Goal: Task Accomplishment & Management: Complete application form

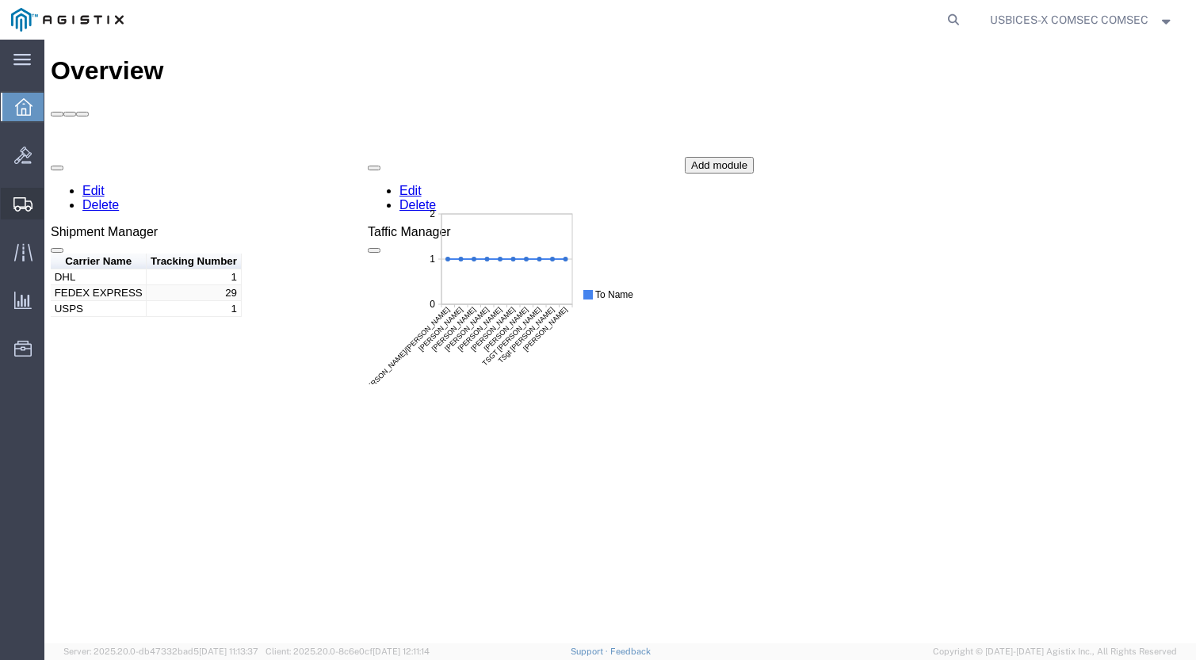
click at [0, 0] on span "Create Shipment" at bounding box center [0, 0] width 0 height 0
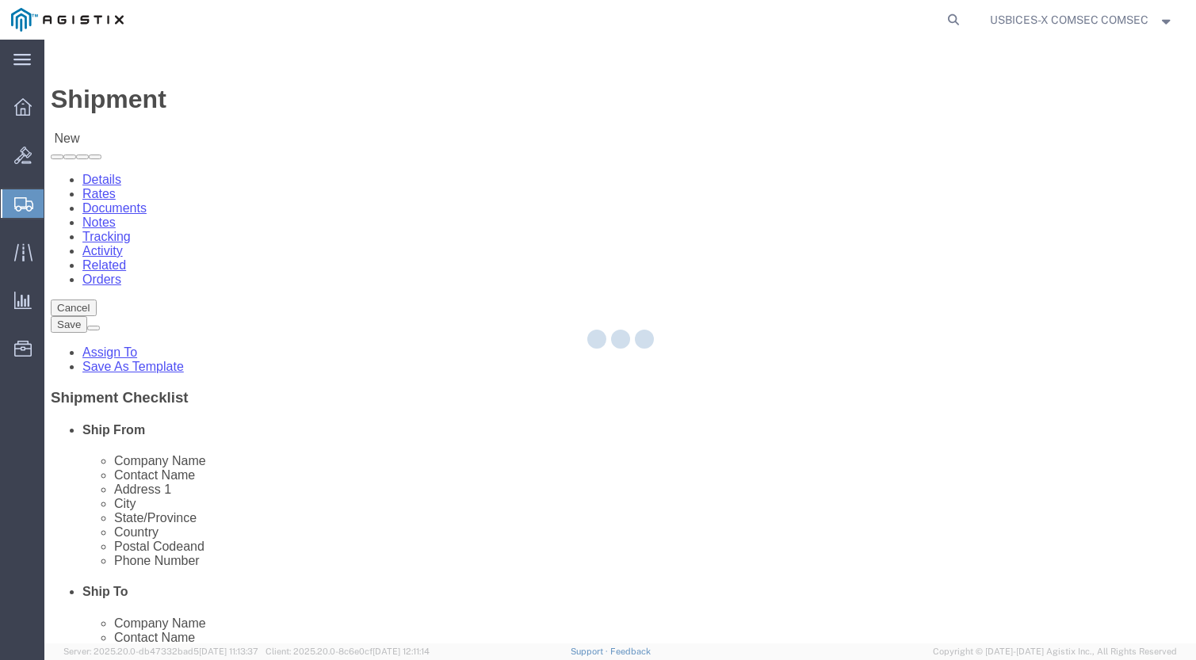
select select
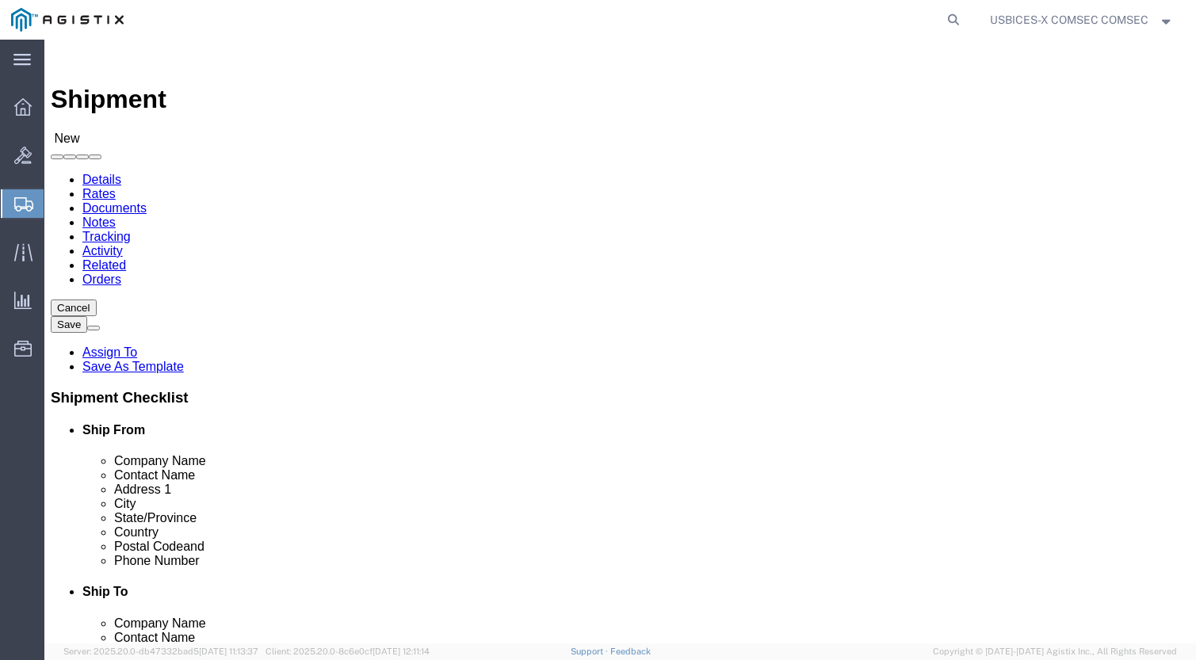
select select "59251"
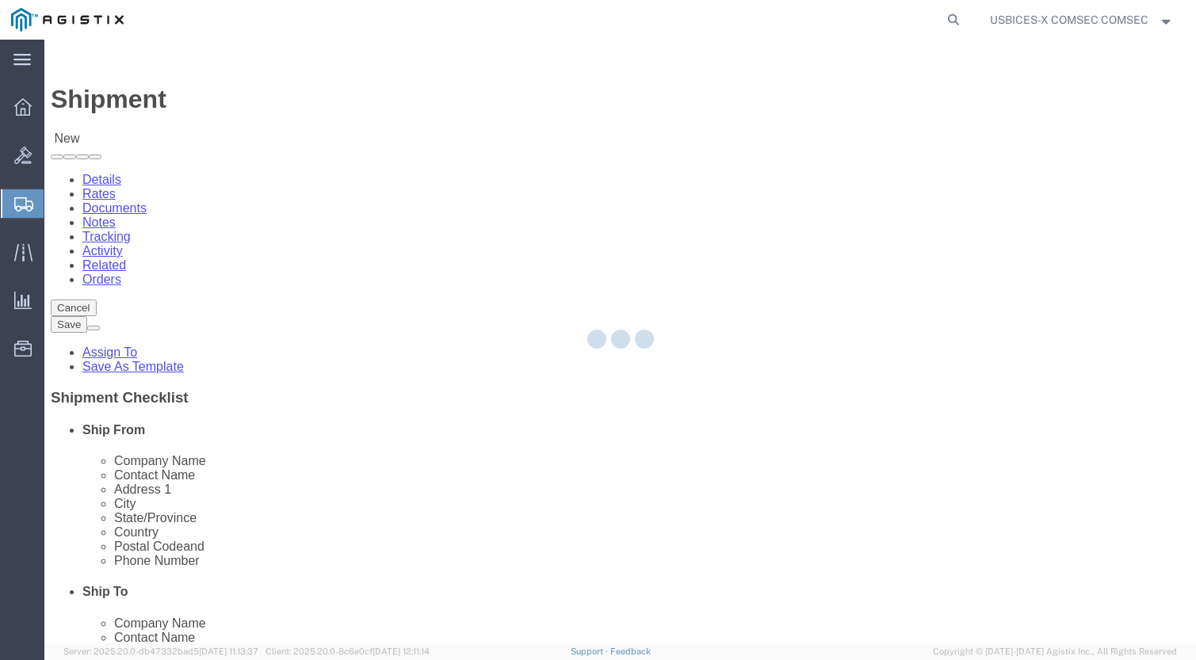
select select "VA"
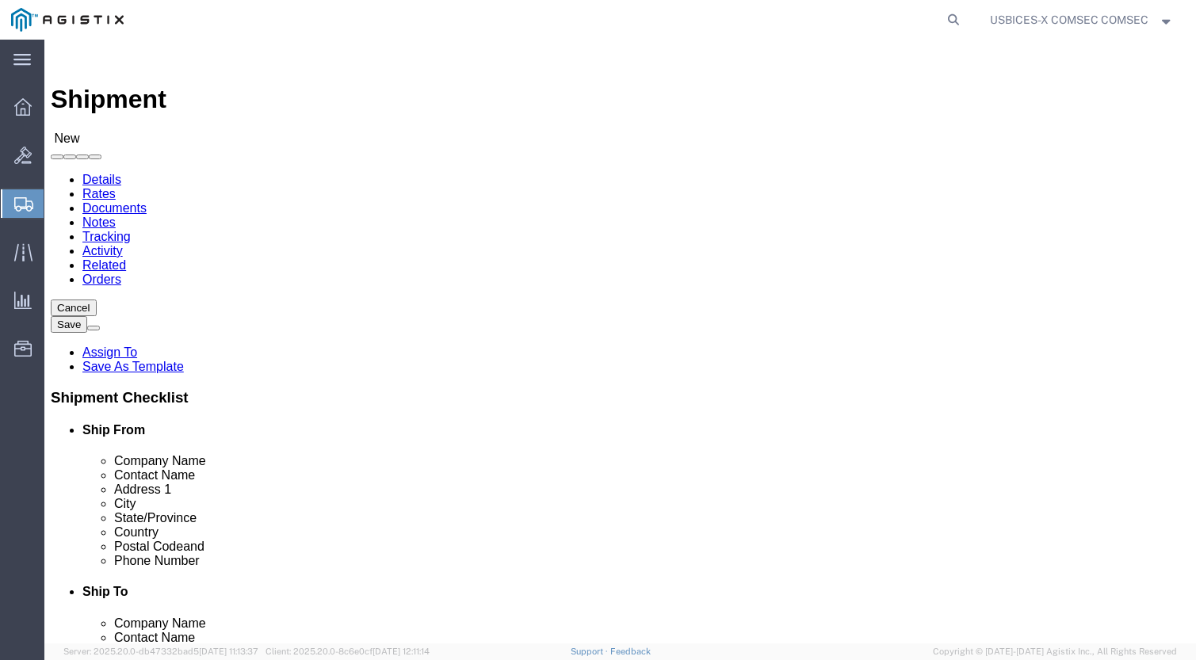
click input "text"
type input "102D SIG BAT"
click input "text"
paste input "Ben-[GEOGRAPHIC_DATA], [GEOGRAPHIC_DATA]"
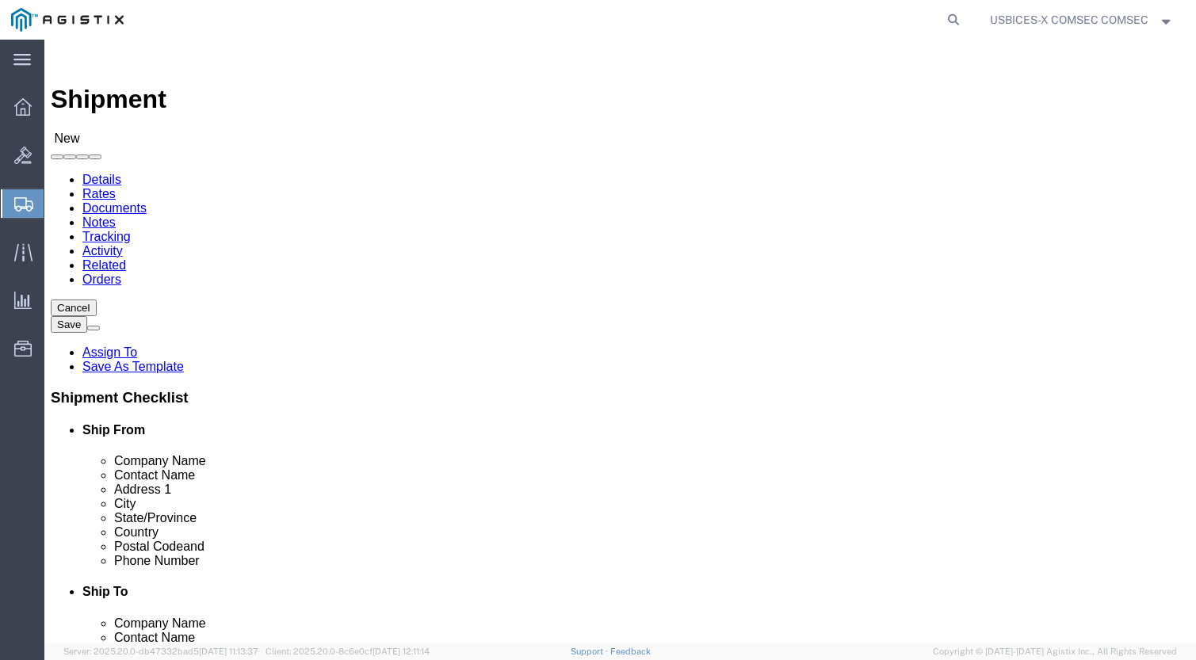
type input "Ben-[GEOGRAPHIC_DATA], [GEOGRAPHIC_DATA]"
drag, startPoint x: 612, startPoint y: 353, endPoint x: 666, endPoint y: 353, distance: 53.9
click input "text"
drag, startPoint x: 668, startPoint y: 296, endPoint x: 559, endPoint y: 288, distance: 108.8
click div "Company Name 102D SIG BAT"
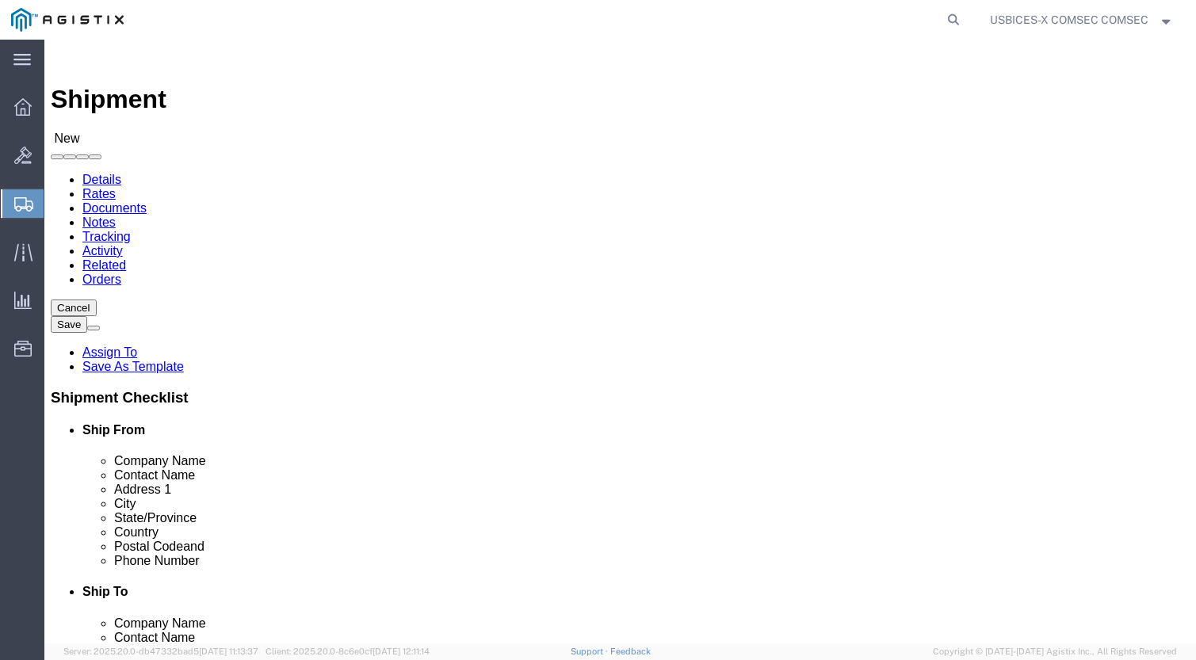
click input "text"
paste input "102D SIG BAT"
type input "102D SIG BAT"
drag, startPoint x: 614, startPoint y: 284, endPoint x: 613, endPoint y: 298, distance: 14.3
click div "Location My Profile Location Master Location [GEOGRAPHIC_DATA] TM [GEOGRAPHIC_D…"
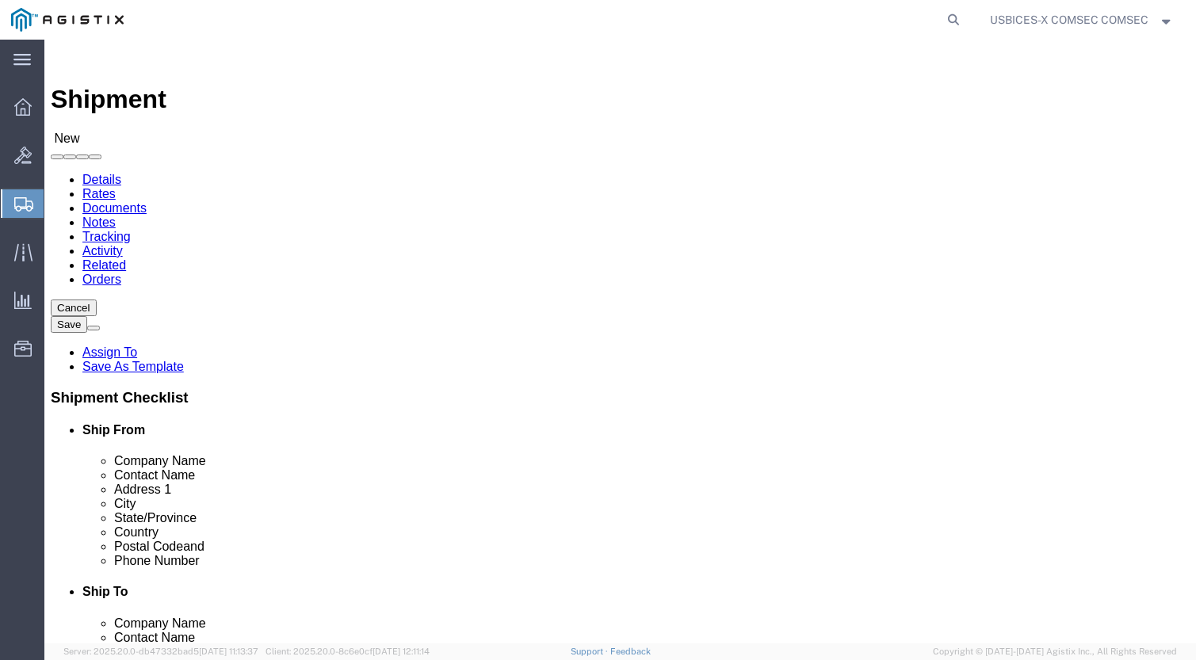
click input "text"
type input "[DEMOGRAPHIC_DATA] ARMY"
click div "Location My Profile Location Master Location [GEOGRAPHIC_DATA] TM [GEOGRAPHIC_D…"
click input "text"
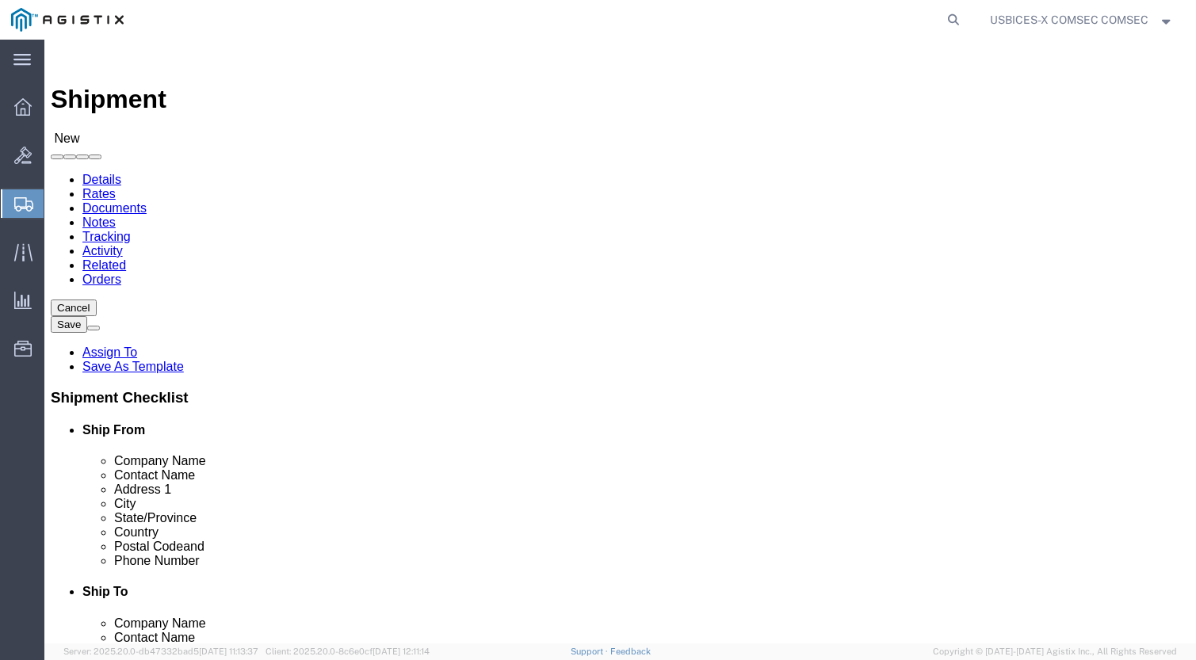
paste input "OPC 467, Box 14, CA: 5EE531"
click input "OPC 467, Box 14, CA: 5EE531"
type input "OPC 467, Box 14 Attn: CA: 5EE531"
click input "text"
type input "APO"
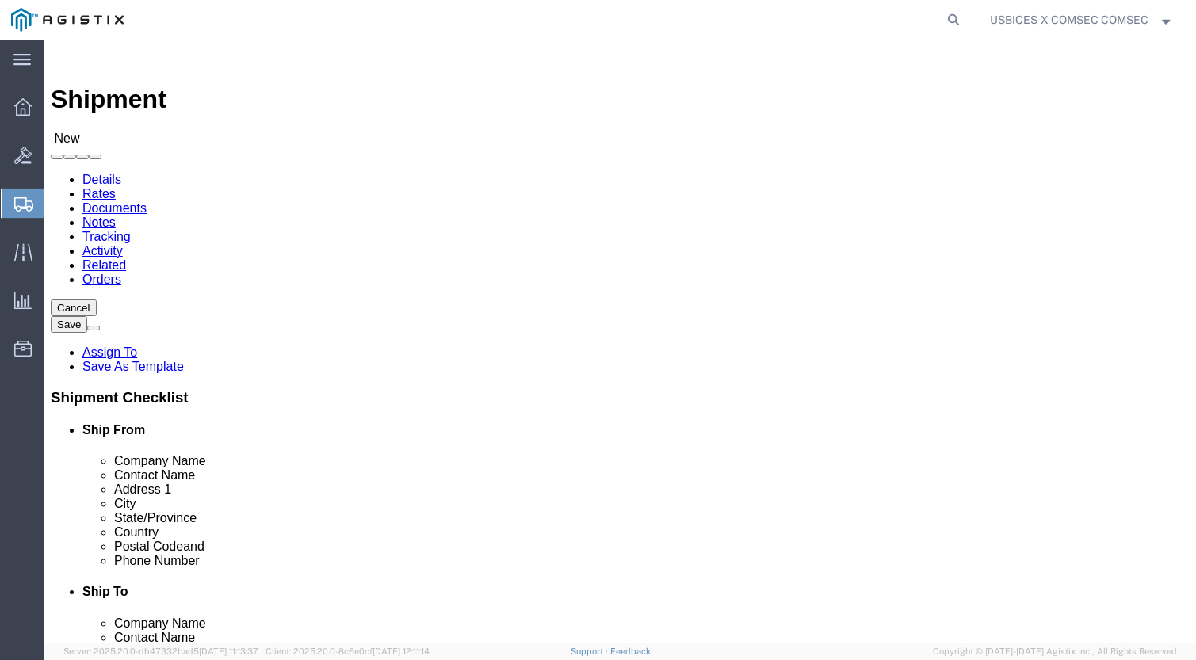
click label "City"
click input "Postal Code"
type input "09005-9997"
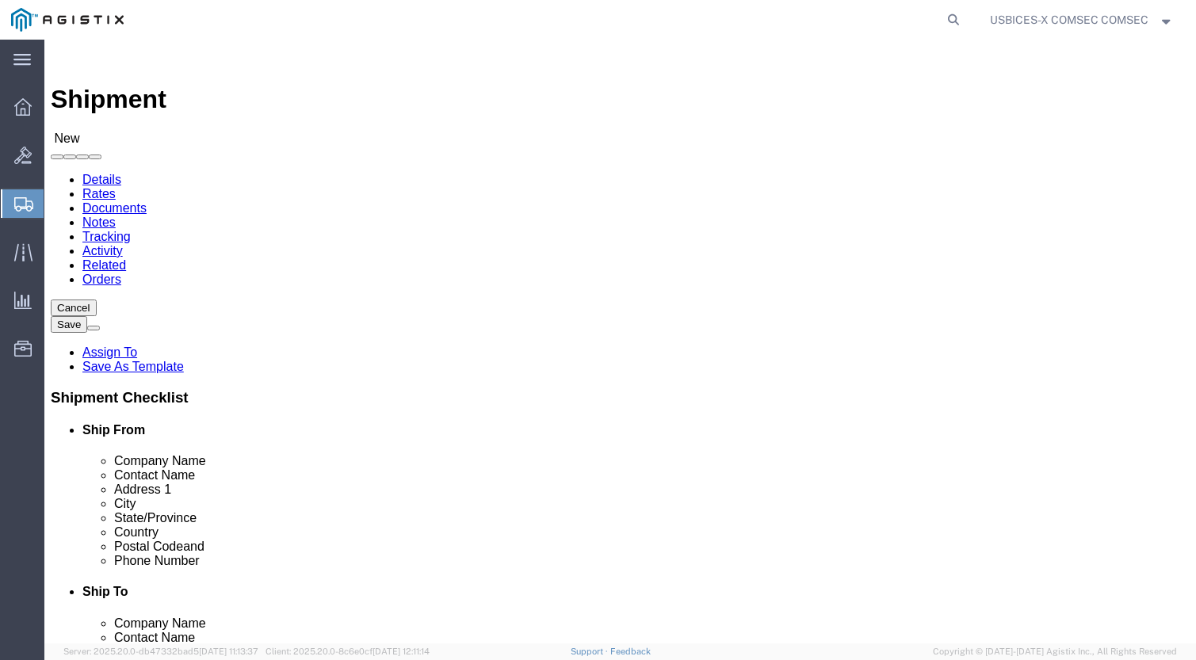
scroll to position [0, 0]
click input "text"
paste input "[PHONE_NUMBER]"
type input "[PHONE_NUMBER]"
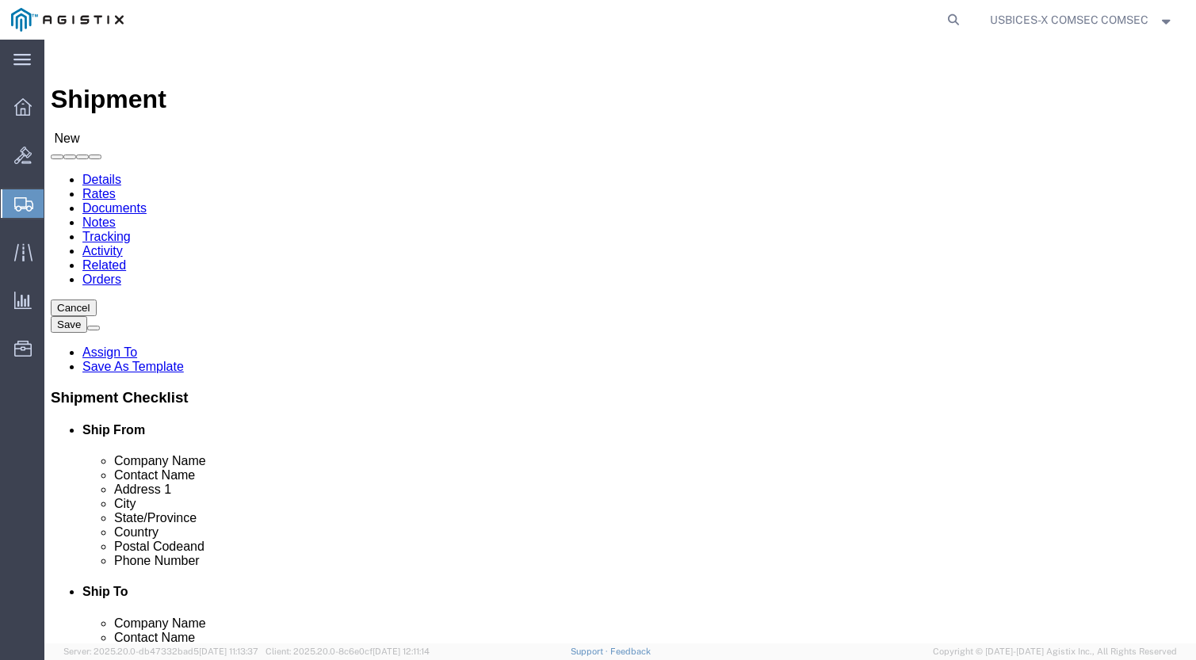
click input "text"
paste input "[DOMAIN_NAME][EMAIL_ADDRESS][PERSON_NAME][DOMAIN_NAME]"
type input "[DOMAIN_NAME][EMAIL_ADDRESS][PERSON_NAME][DOMAIN_NAME]"
click label
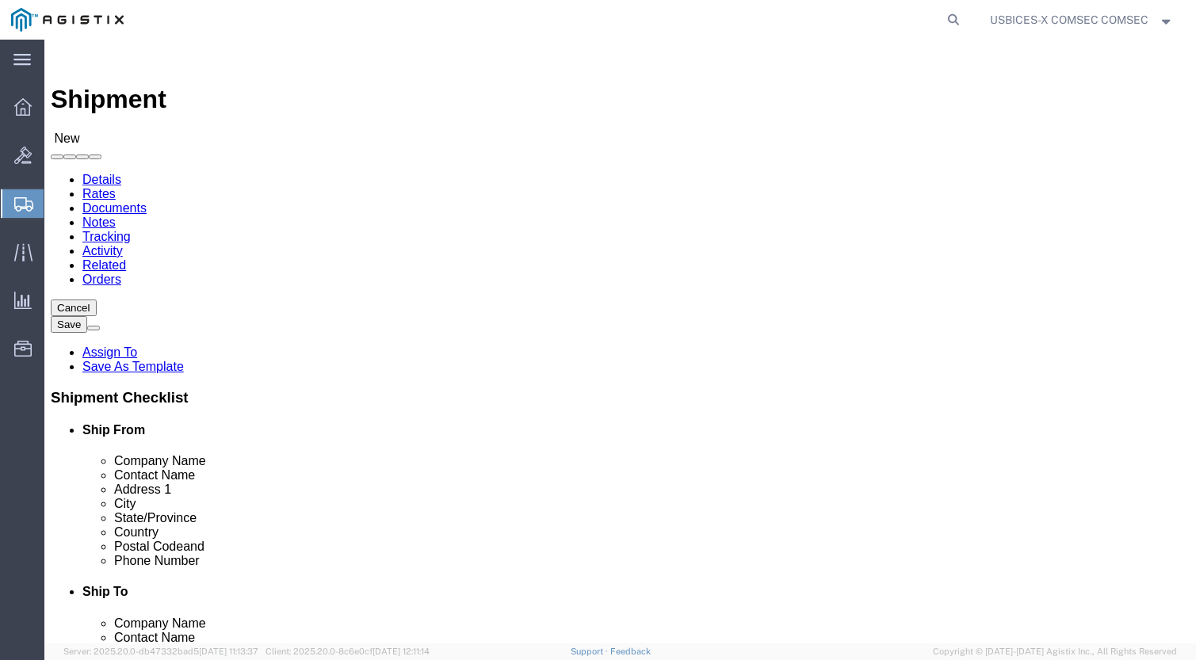
click input "checkbox"
checkbox input "true"
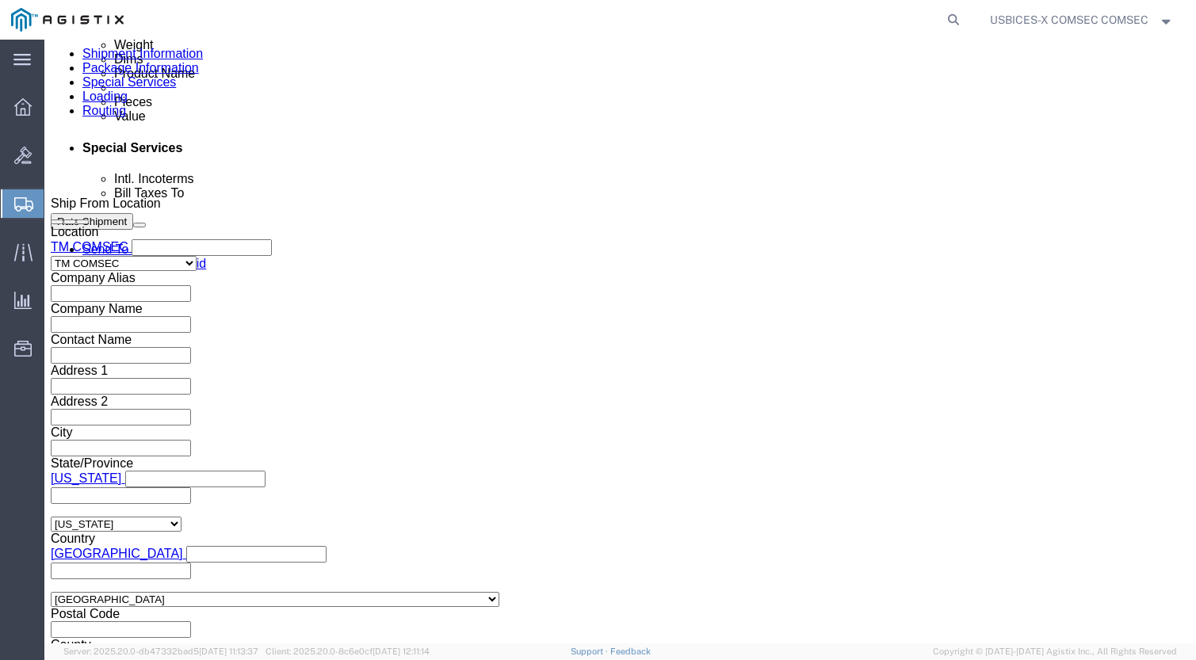
scroll to position [951, 0]
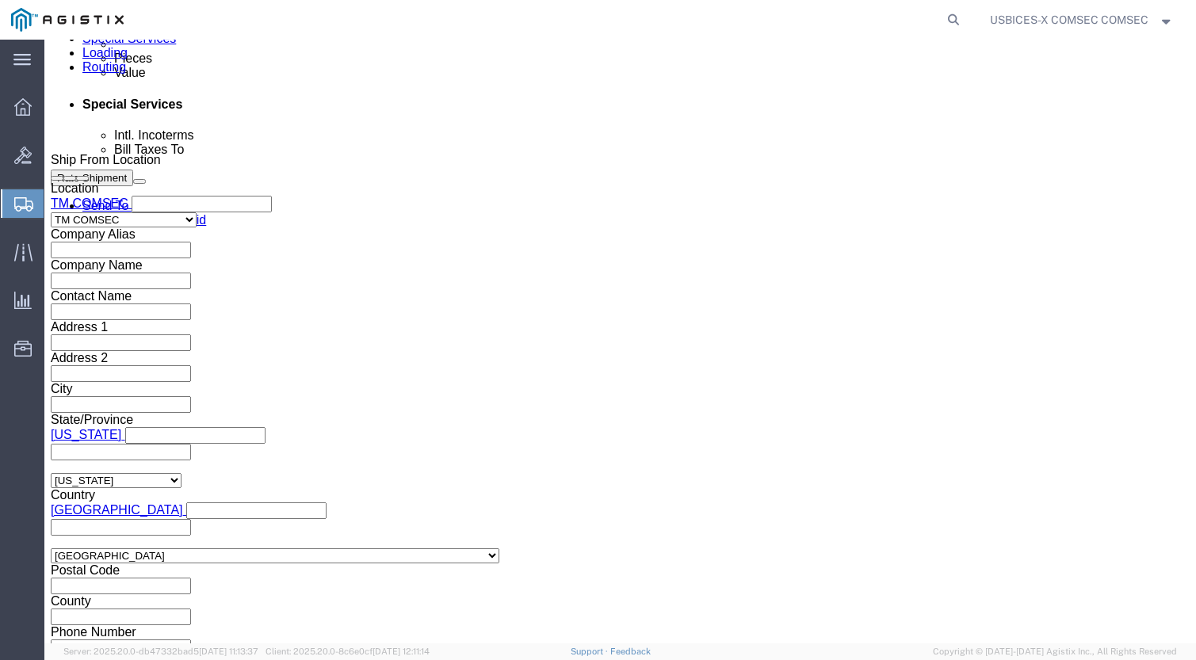
click div "[DATE] 10:00 AM"
click button "Apply"
click div "Purchase Order"
click input "text"
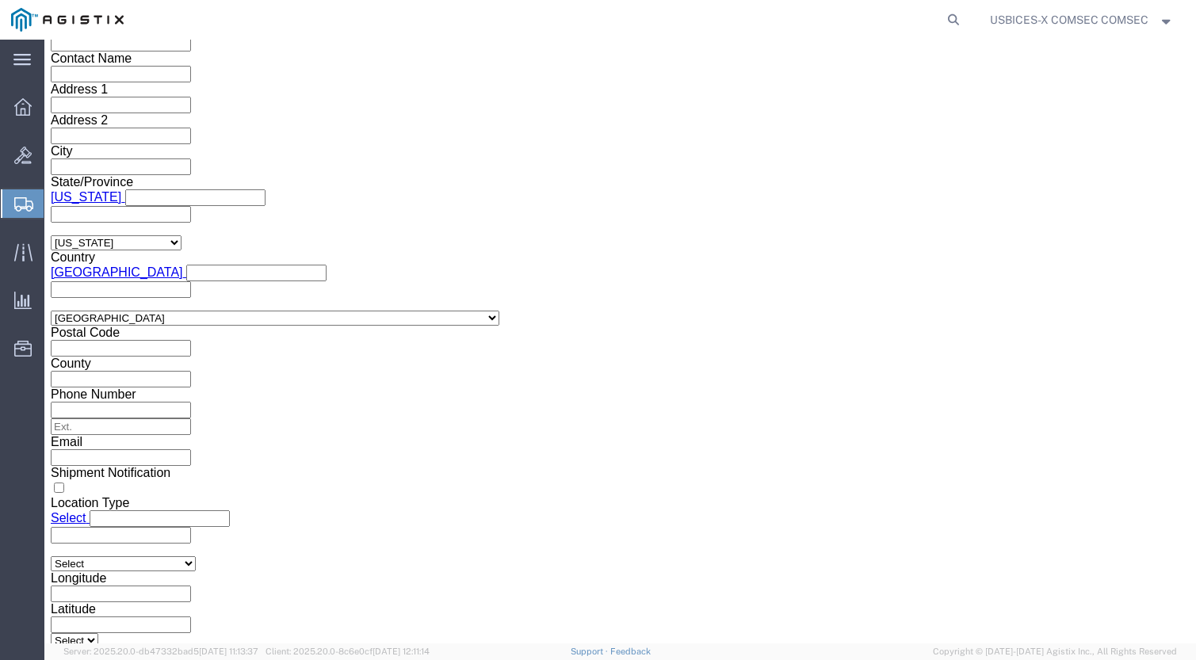
scroll to position [1267, 0]
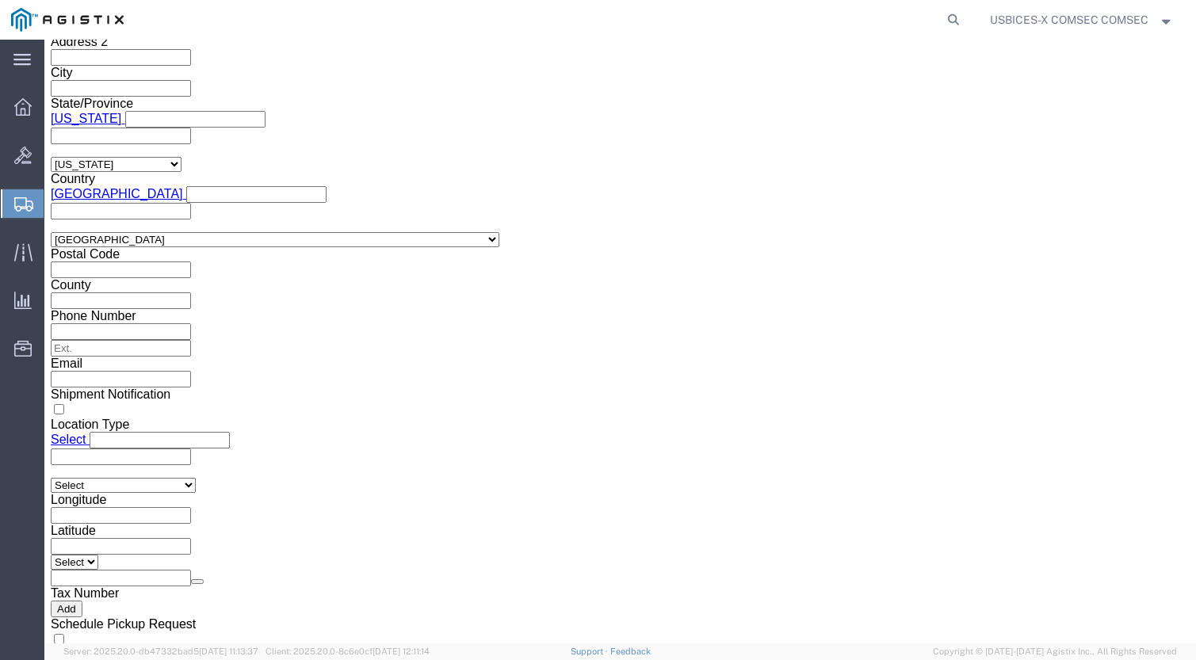
type input "PUR381066"
click button "Continue"
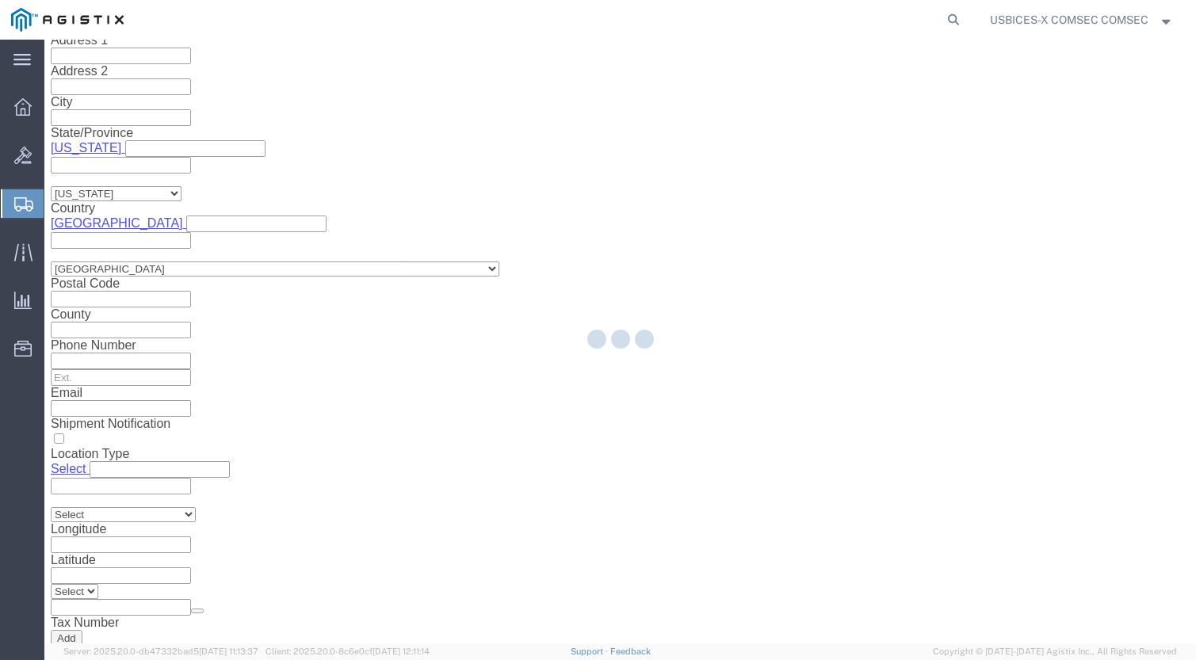
select select "59251"
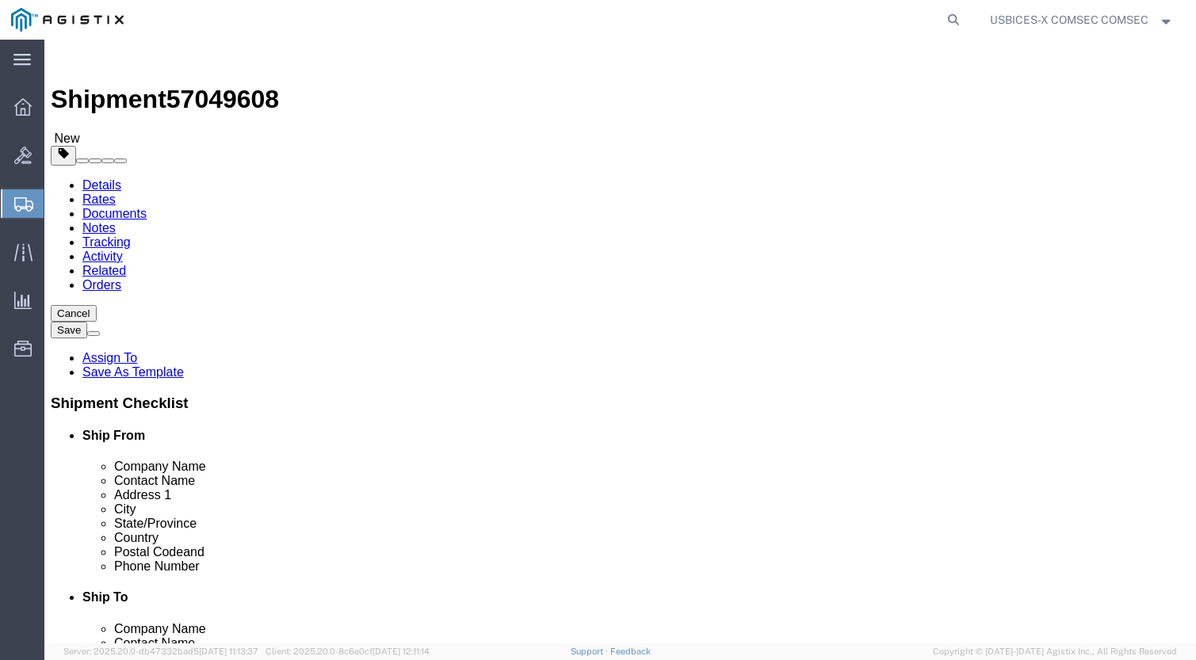
click select "Select Bale(s) Basket(s) Bolt(s) Bottle(s) Buckets Bulk Bundle(s) Can(s) Cardbo…"
select select "YRPK"
click select "Select Bale(s) Basket(s) Bolt(s) Bottle(s) Buckets Bulk Bundle(s) Can(s) Cardbo…"
click input "text"
type input "14"
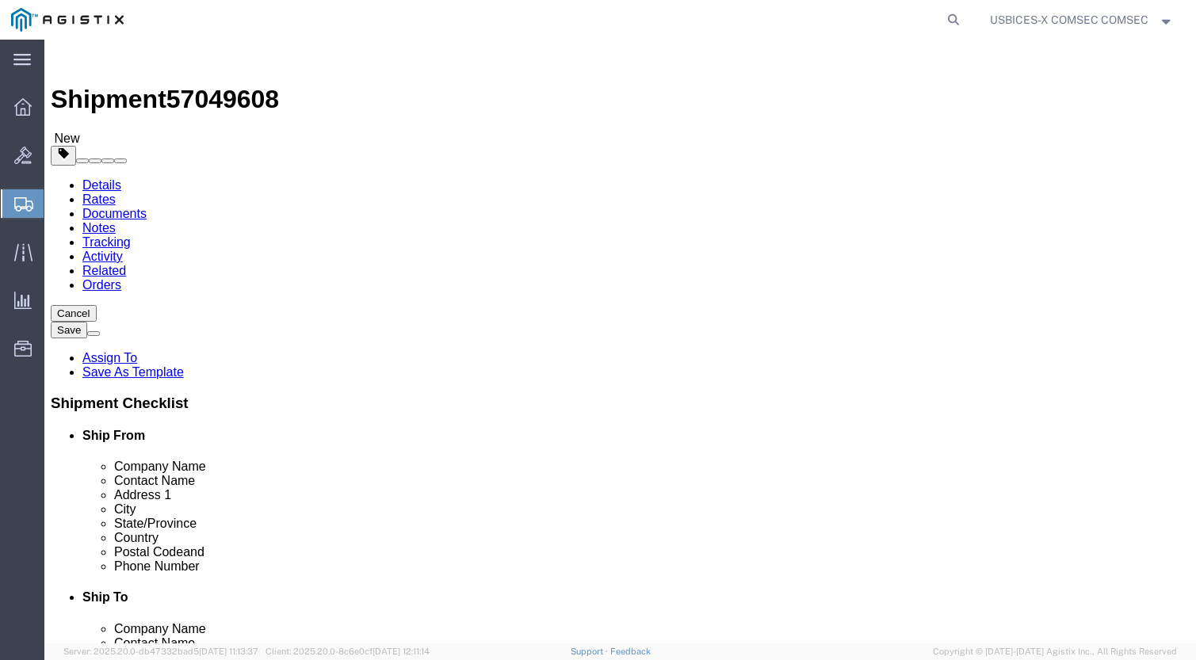
type input "14"
type input "4"
drag, startPoint x: 193, startPoint y: 395, endPoint x: 124, endPoint y: 395, distance: 69.7
click div "Weight Total weight of packages in pounds or kilograms 0.00 Select kgs lbs Ship…"
type input "1"
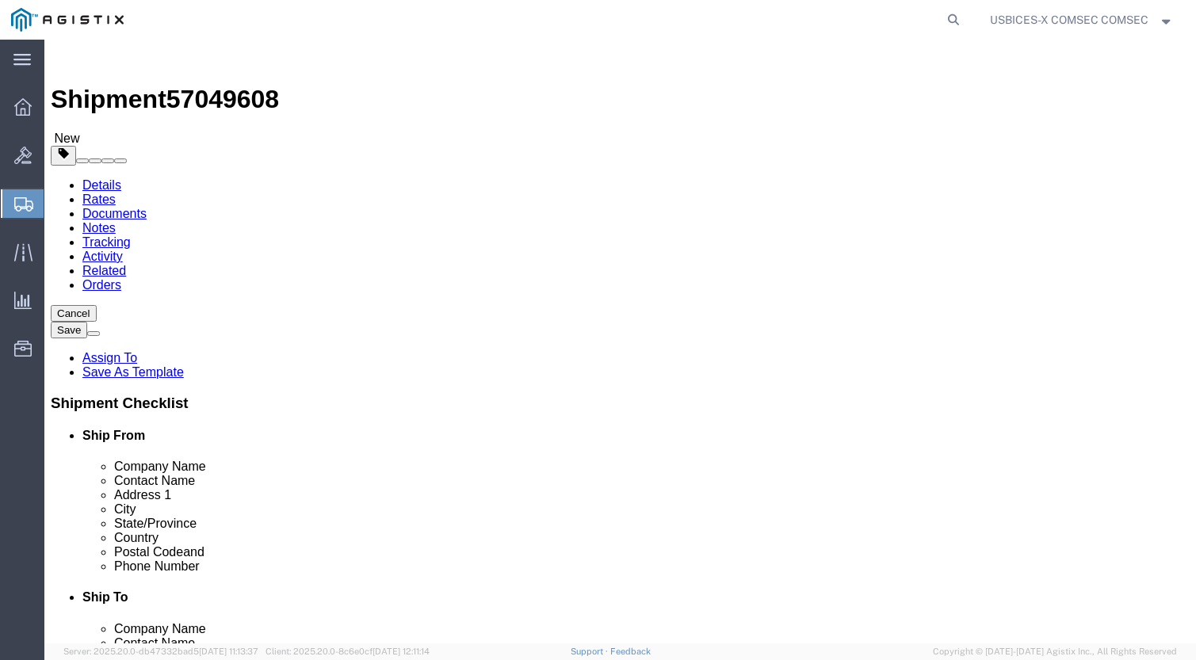
click link "Add Content"
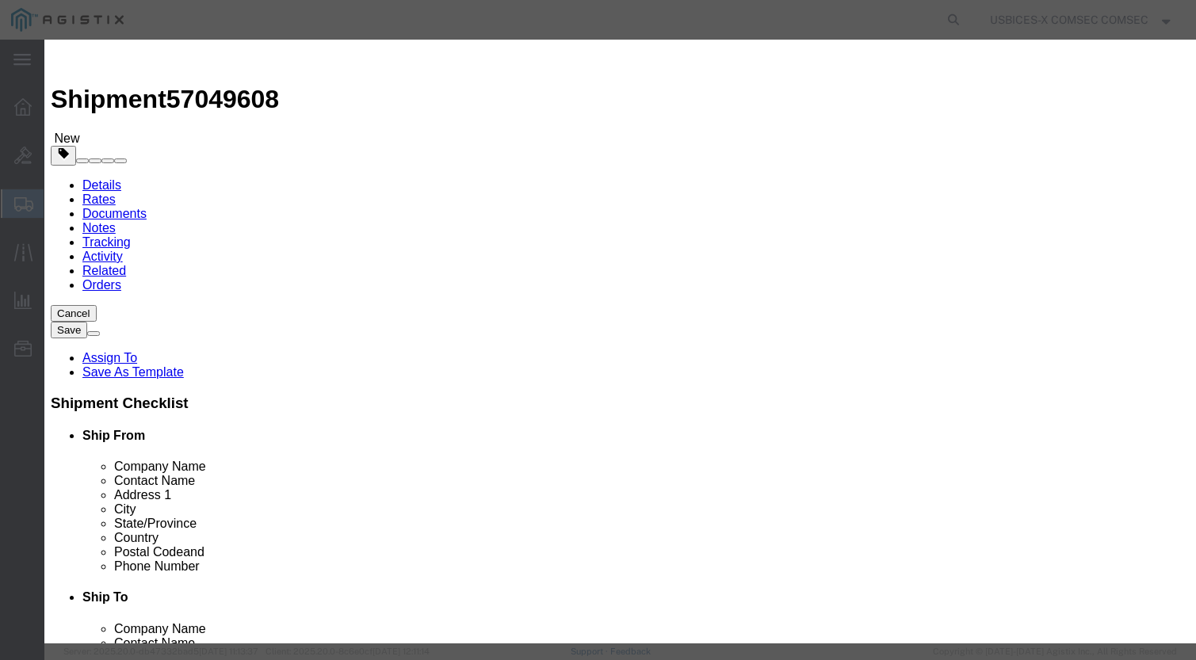
click input "text"
type input "FTR"
click strong "FTR"
type input "2000"
select select "USD"
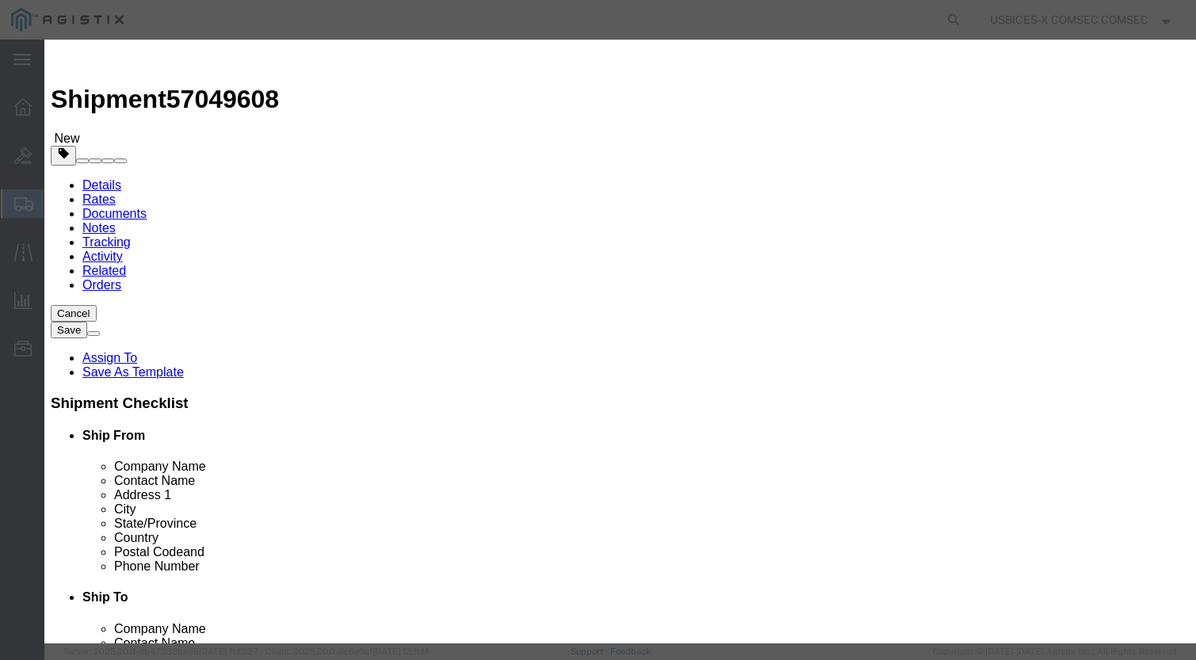
select select "92.5"
select select "US"
type input "8471.41.0150"
type input "XIII(f)"
select select "ITAR"
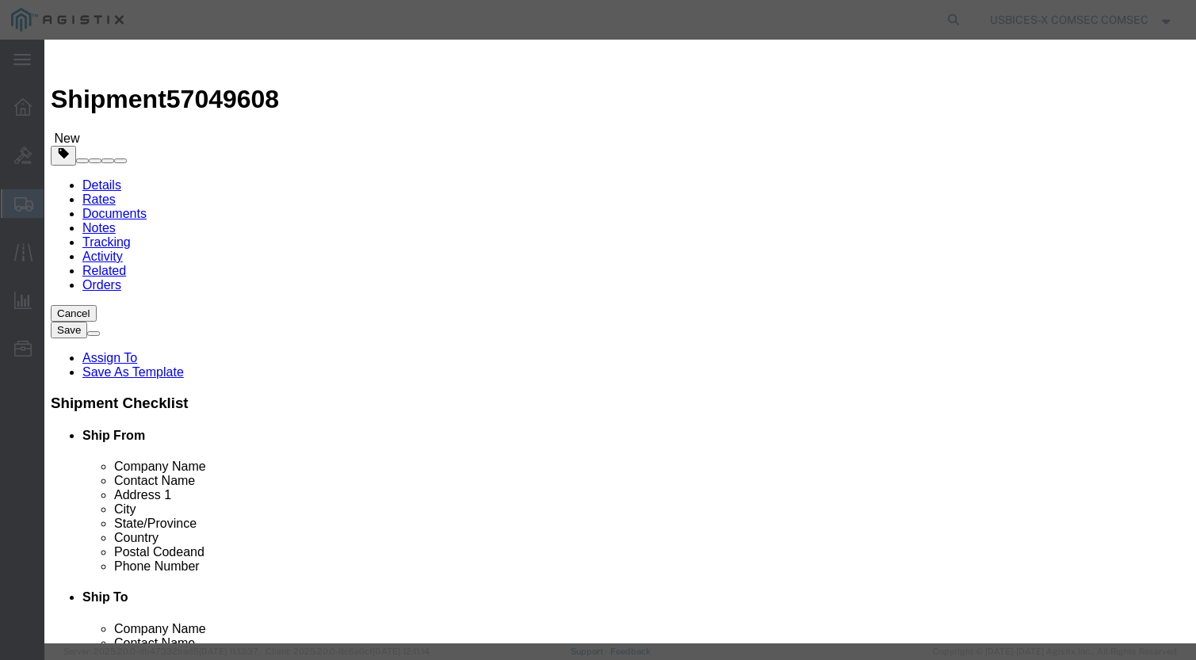
select select "126.4B1"
checkbox input "true"
checkbox input "false"
type input "FTR CIK"
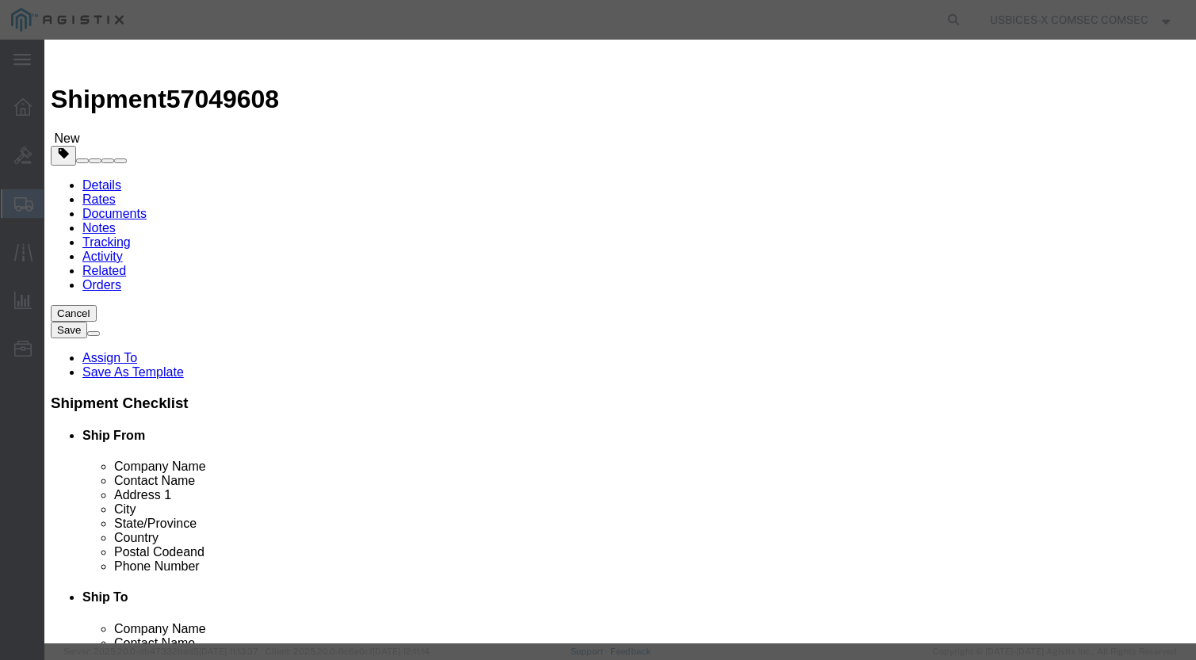
type textarea "Field Tamper Key"
type input "FTR CIK"
click input "text"
type input "1"
click textarea
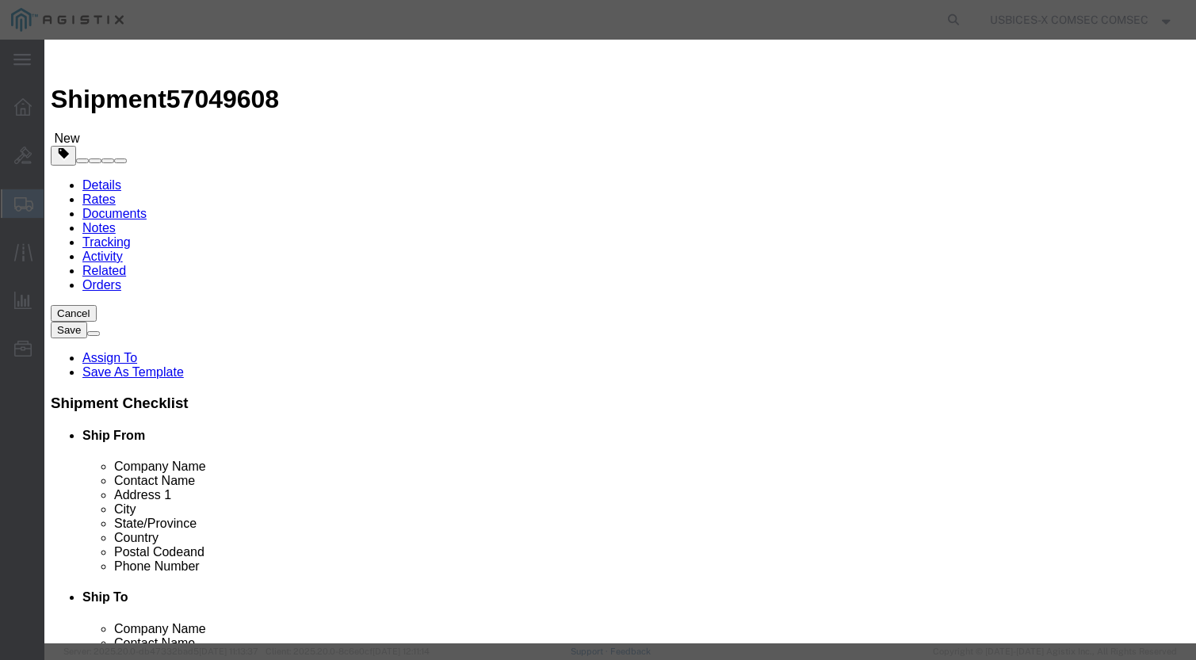
type textarea "PUR381066"
click input "text"
type input "10000071210000935"
click textarea "Field Tamper Key"
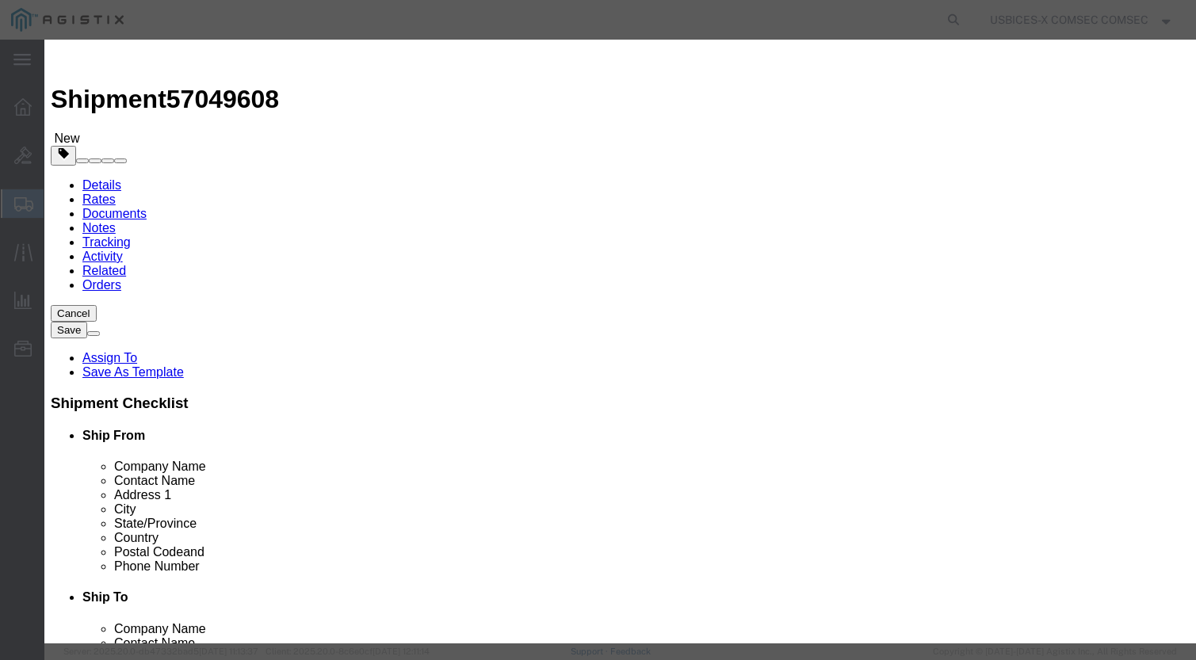
type textarea "Field Tamper Key for IPS-250X"
click button "Save & Close"
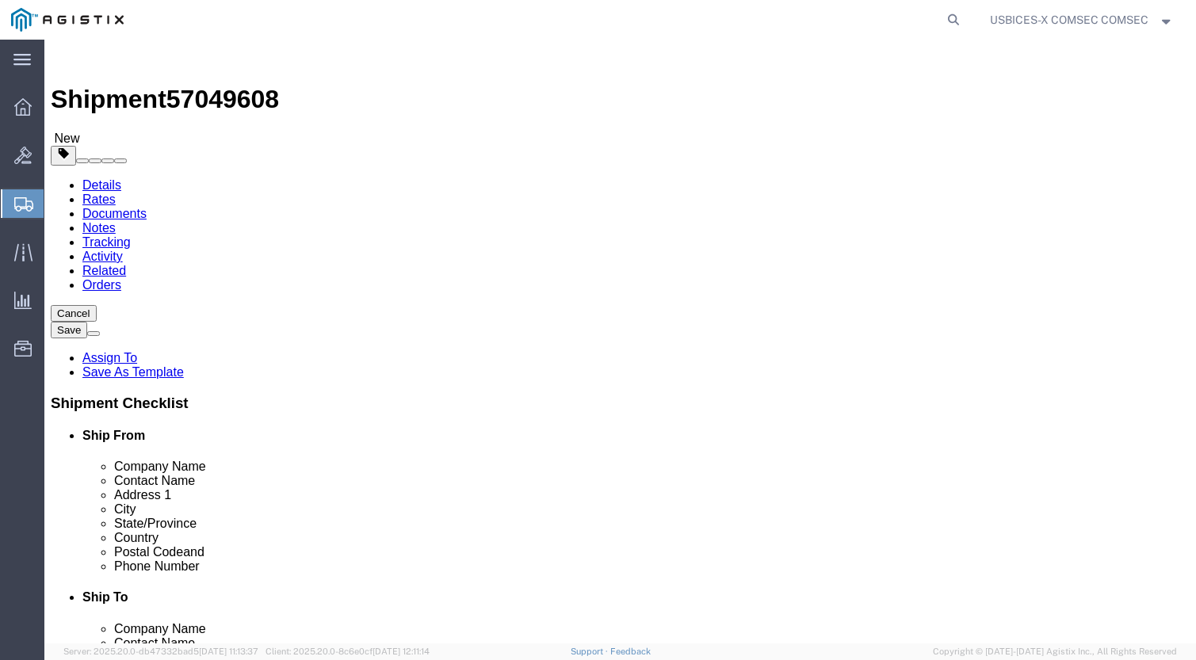
click span "57049608"
